Goal: Information Seeking & Learning: Learn about a topic

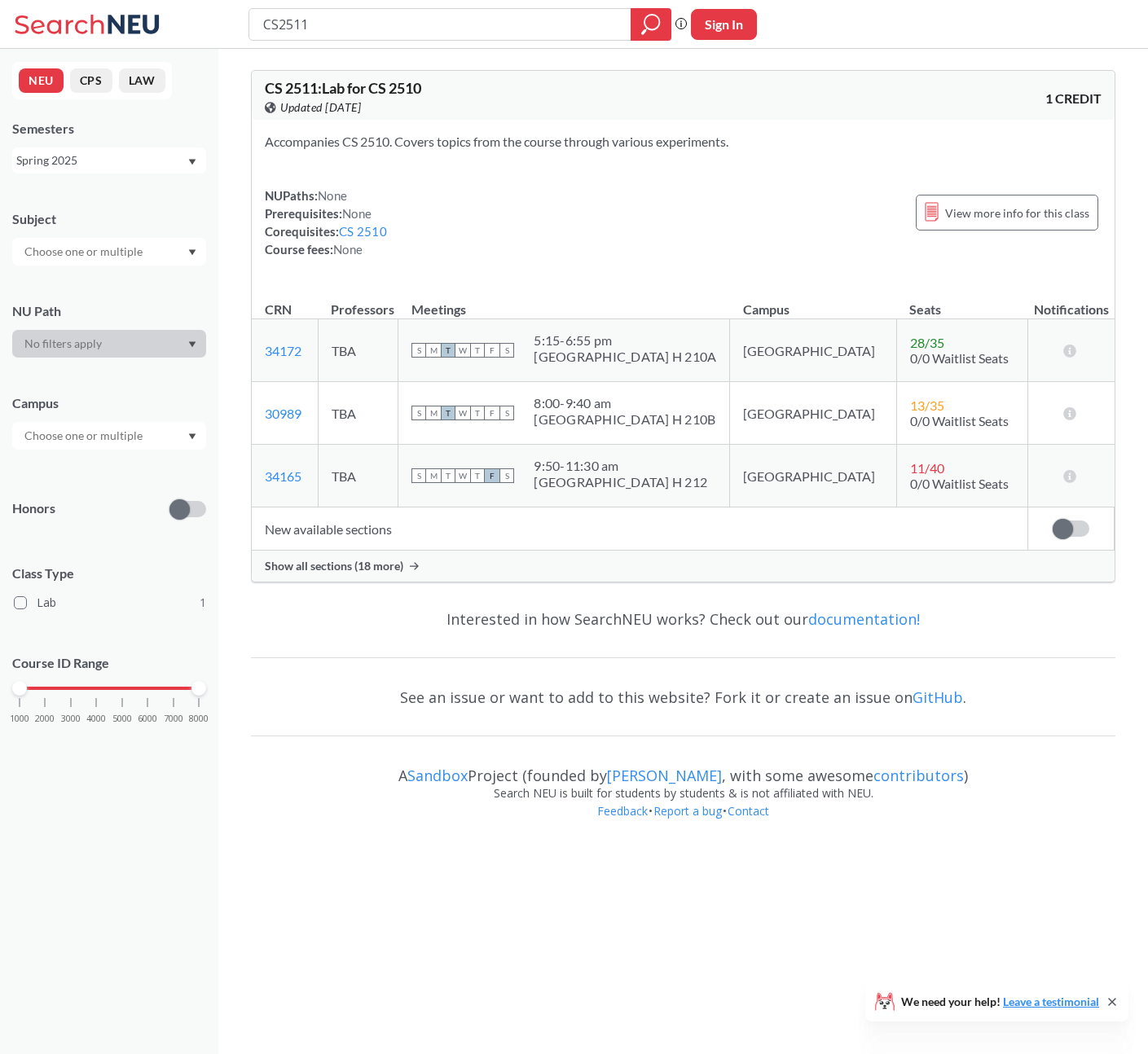
click at [438, 32] on input "CS2511" at bounding box center [440, 24] width 358 height 28
drag, startPoint x: 402, startPoint y: 28, endPoint x: 240, endPoint y: 28, distance: 162.0
click at [240, 28] on div "CS2511 Phrase search guarantees the exact search appears in the results. Ex. If…" at bounding box center [574, 24] width 1148 height 49
click at [69, 31] on icon at bounding box center [90, 25] width 152 height 32
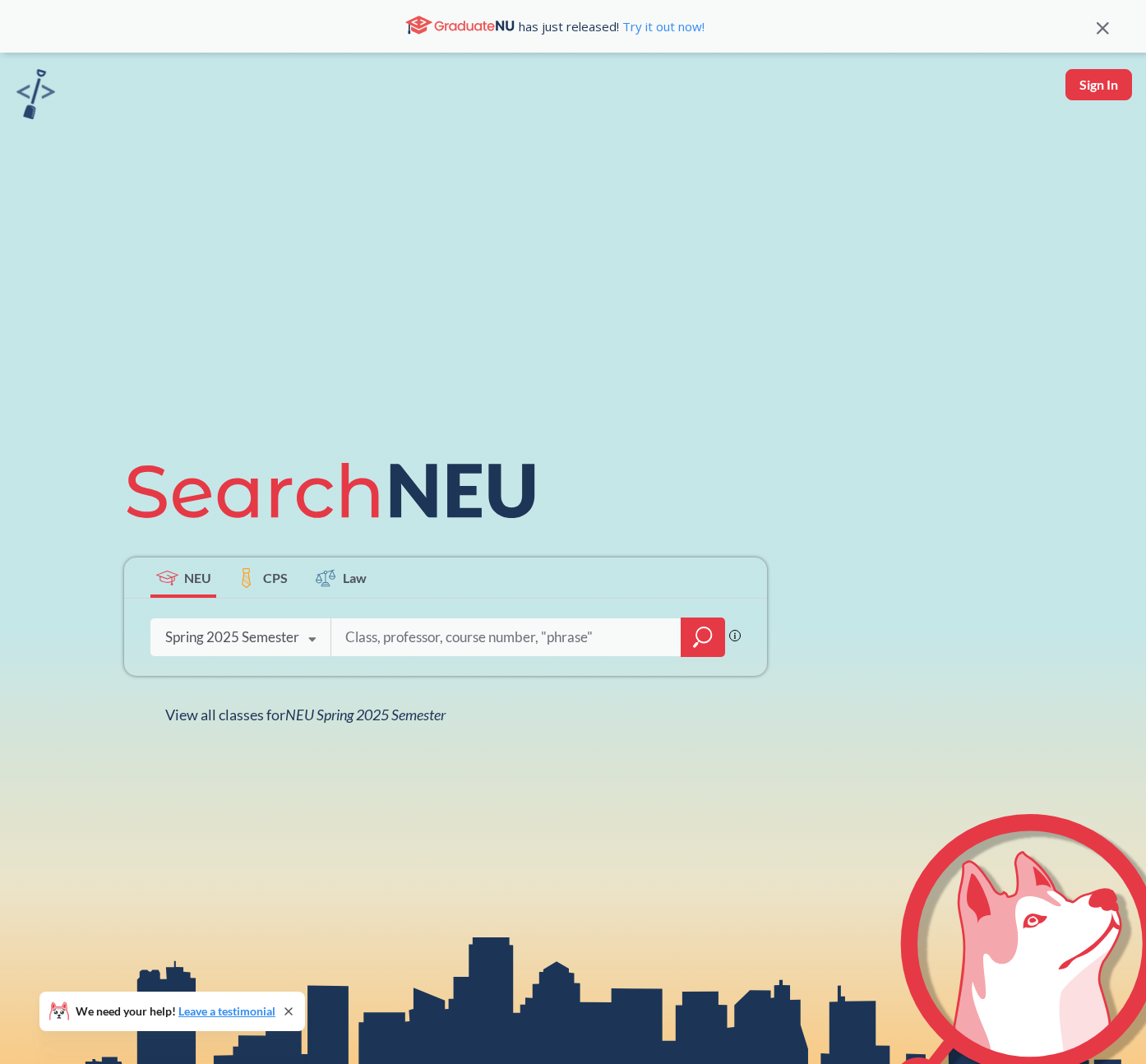
click at [305, 634] on icon at bounding box center [312, 639] width 31 height 46
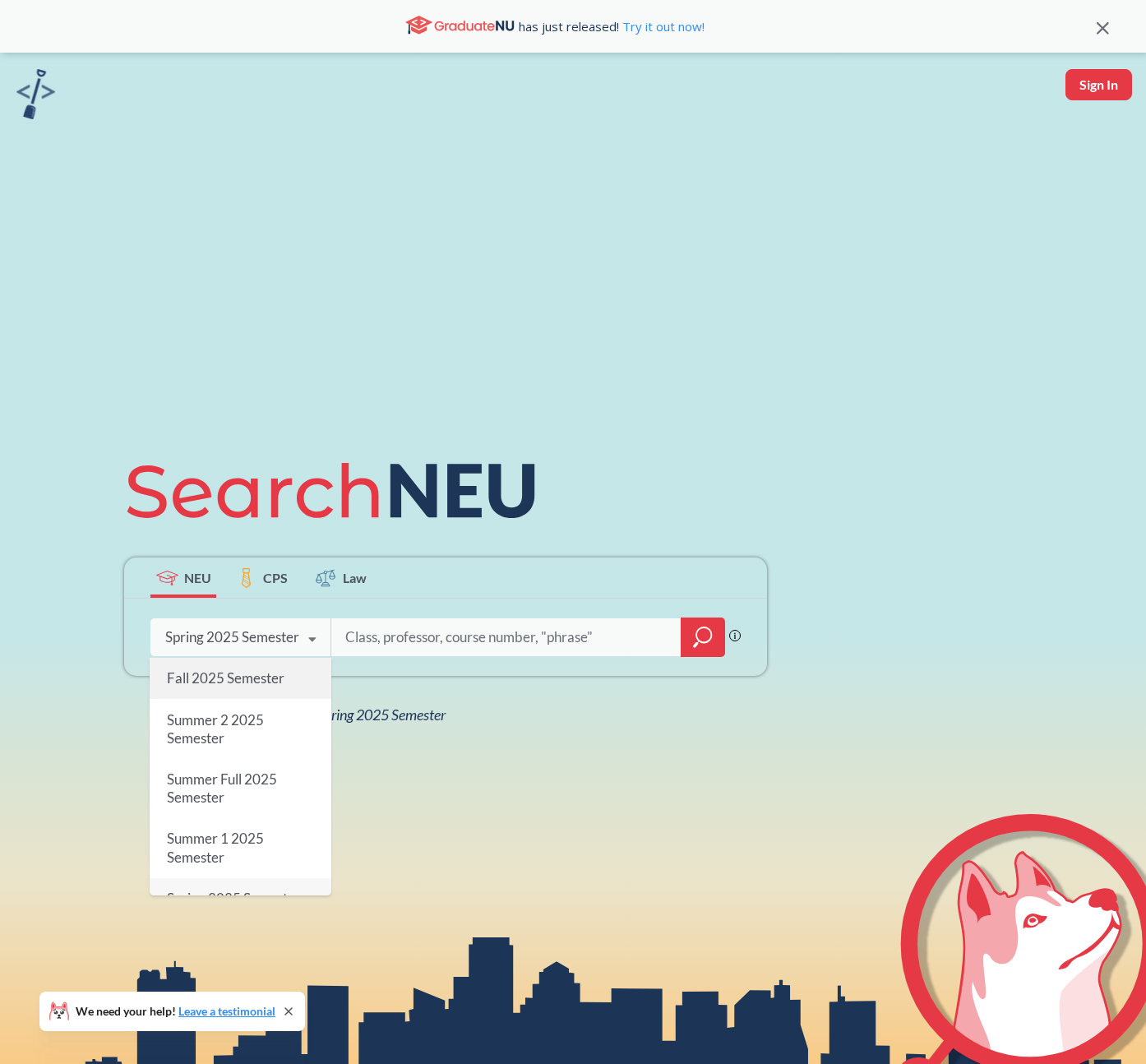
click at [270, 685] on span "Fall 2025 Semester" at bounding box center [225, 678] width 117 height 17
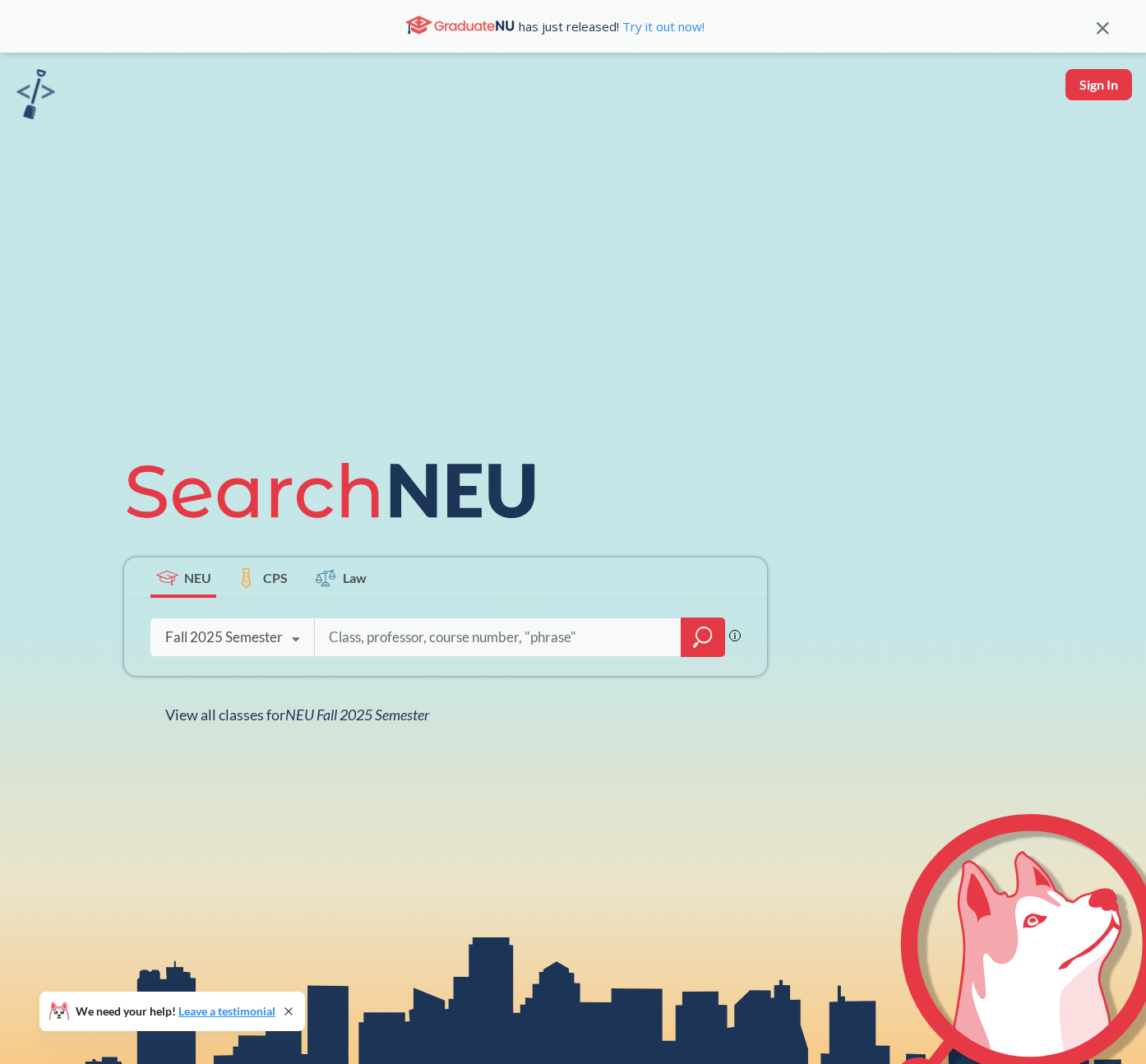
click at [378, 643] on input "search" at bounding box center [498, 637] width 342 height 35
type input "cs2100"
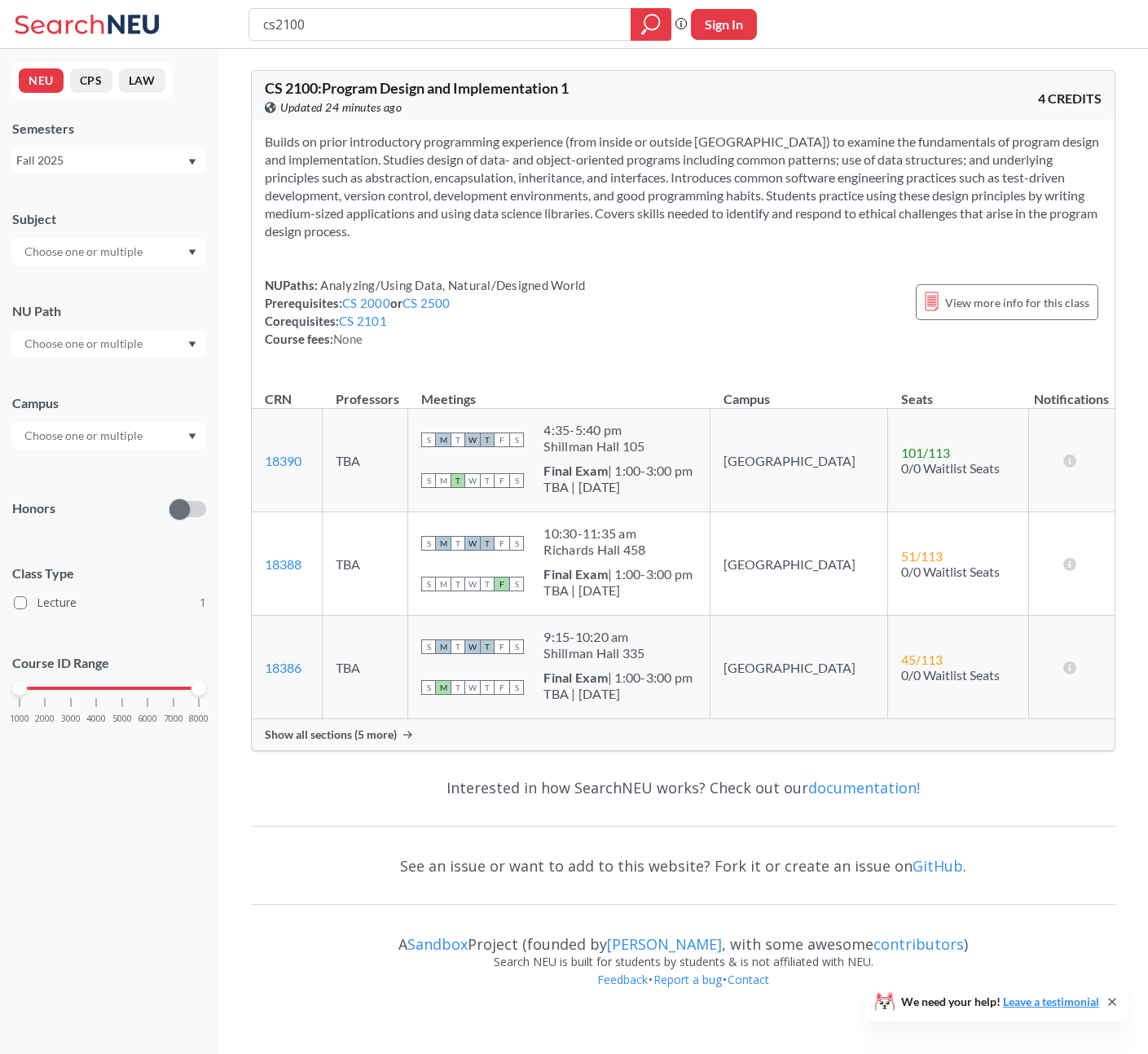
click at [363, 740] on span "Show all sections (5 more)" at bounding box center [331, 734] width 132 height 14
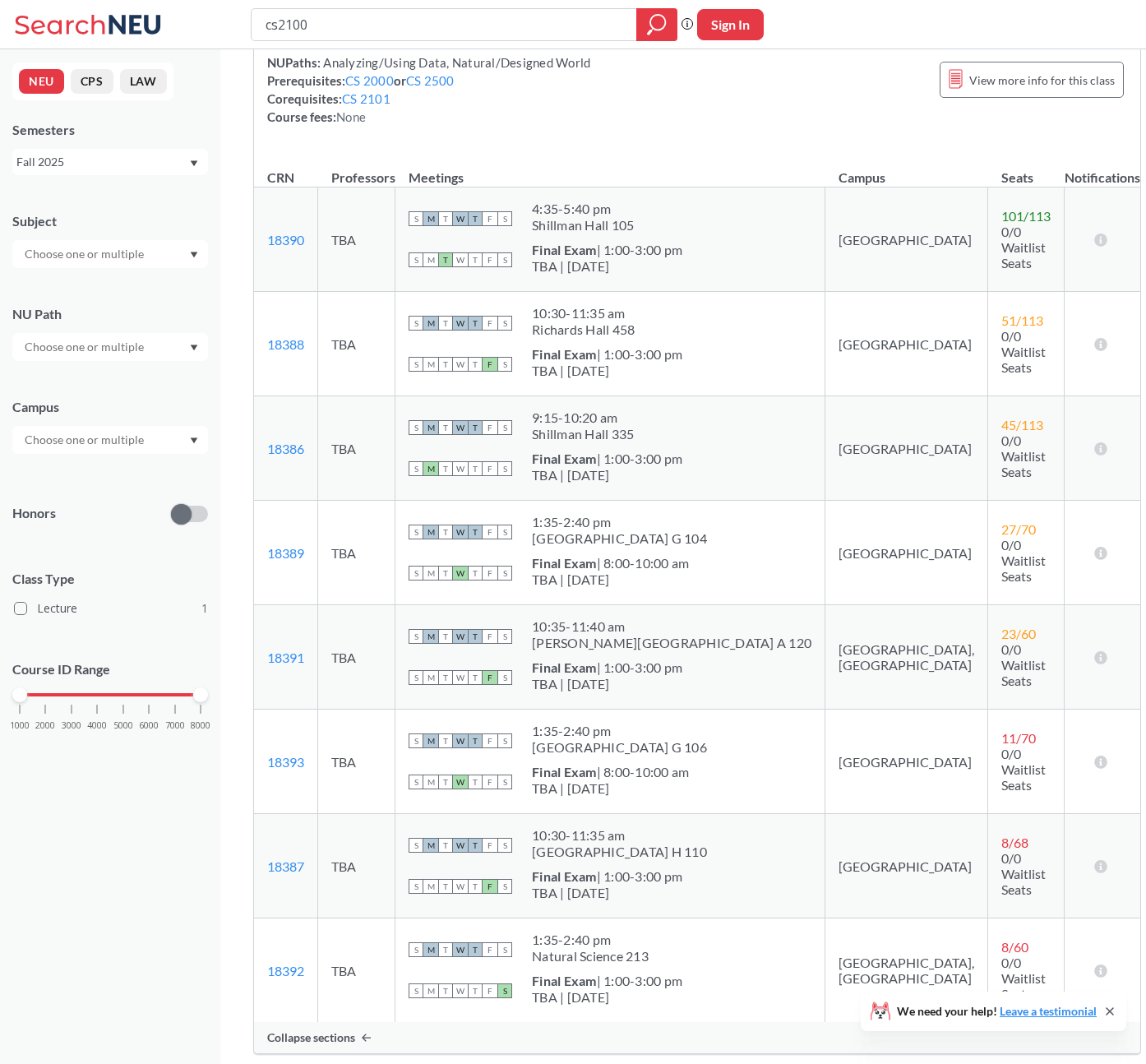
scroll to position [205, 0]
